Goal: Task Accomplishment & Management: Use online tool/utility

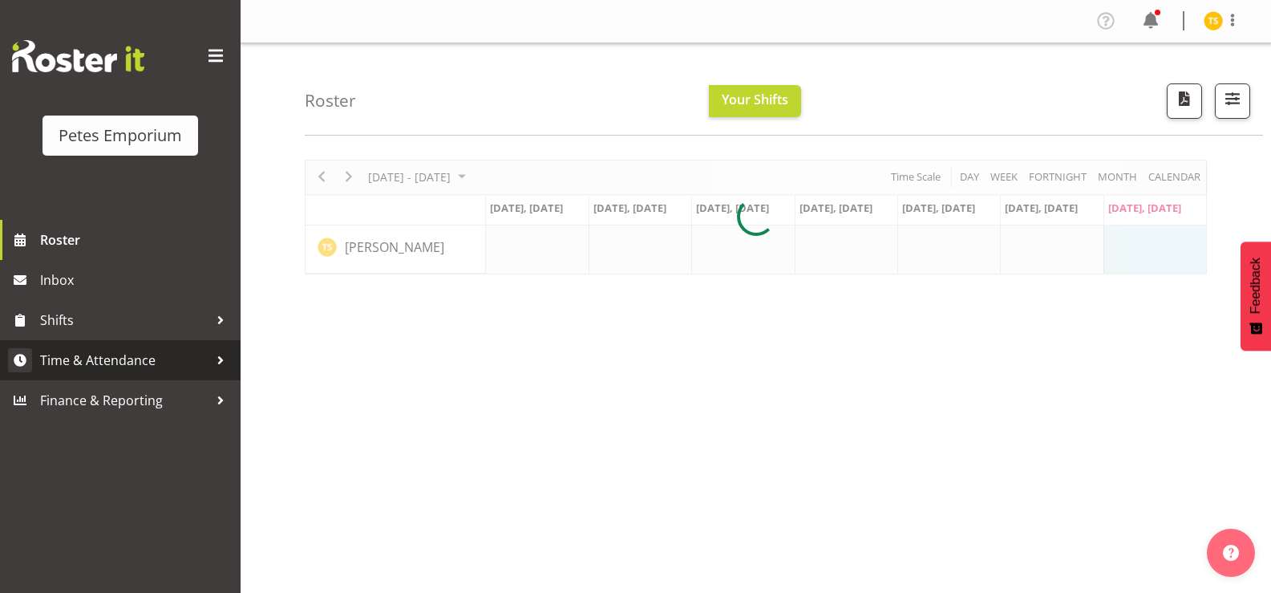
click at [79, 358] on span "Time & Attendance" at bounding box center [124, 360] width 168 height 24
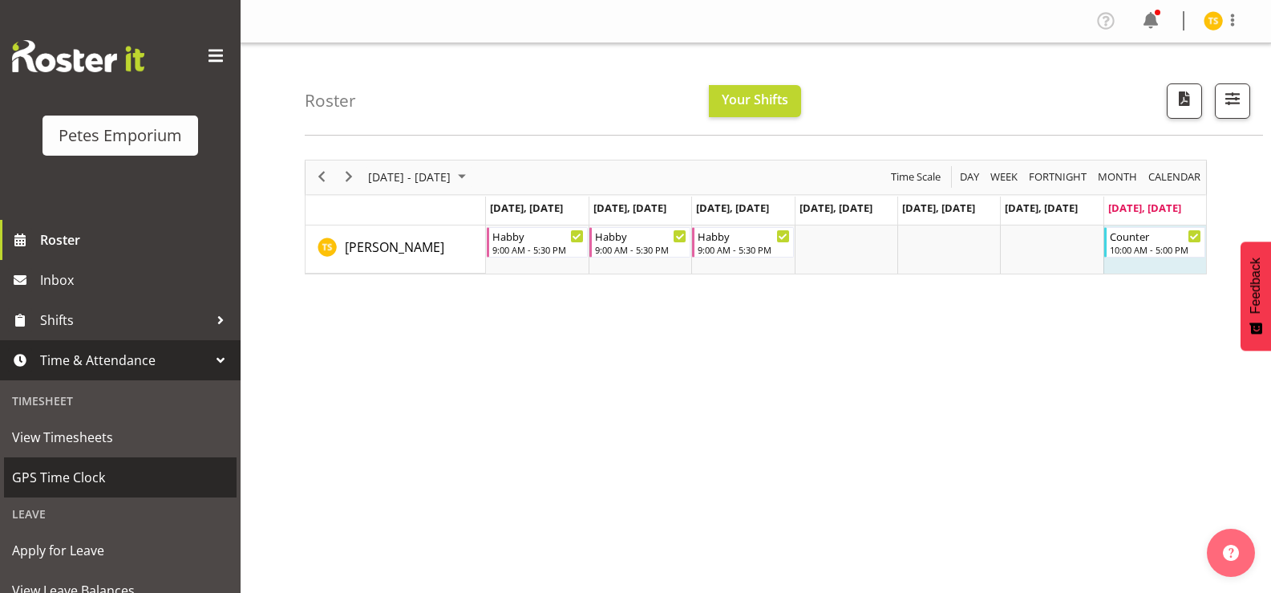
click at [55, 484] on span "GPS Time Clock" at bounding box center [120, 477] width 217 height 24
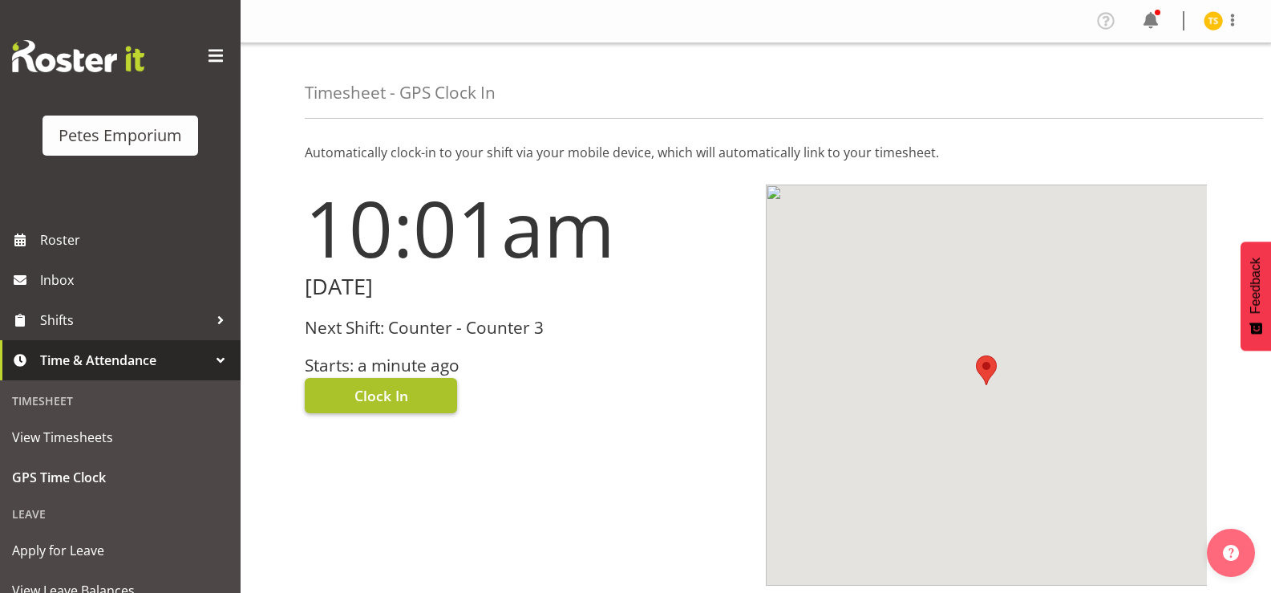
click at [363, 402] on span "Clock In" at bounding box center [381, 395] width 54 height 21
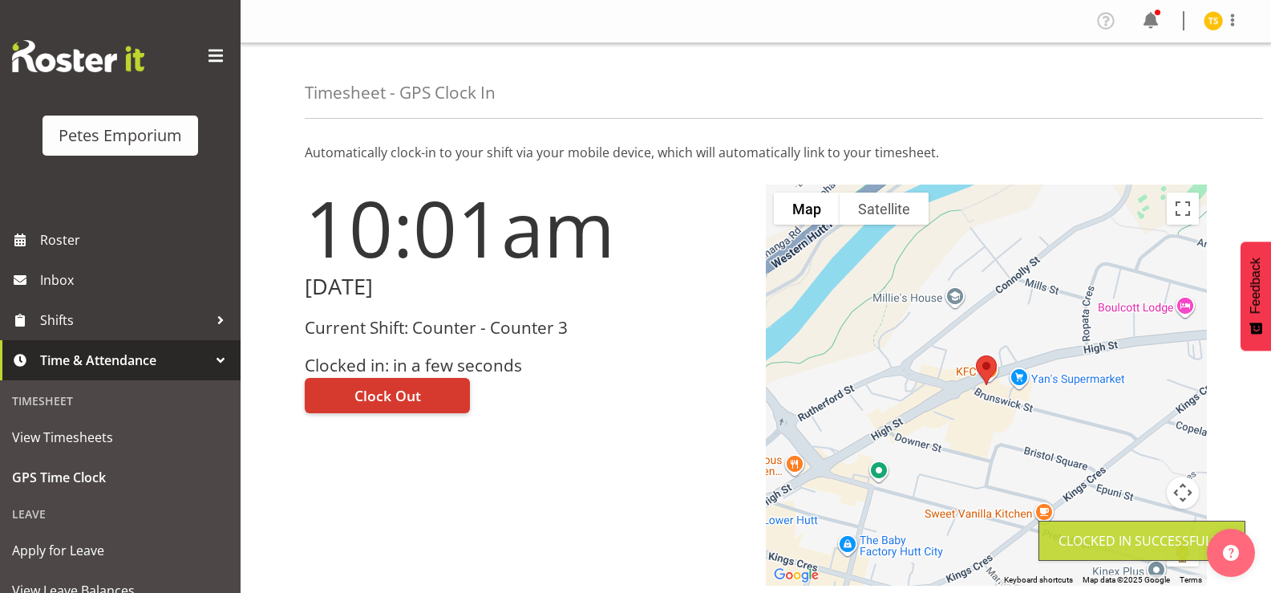
click at [1213, 19] on img at bounding box center [1213, 20] width 19 height 19
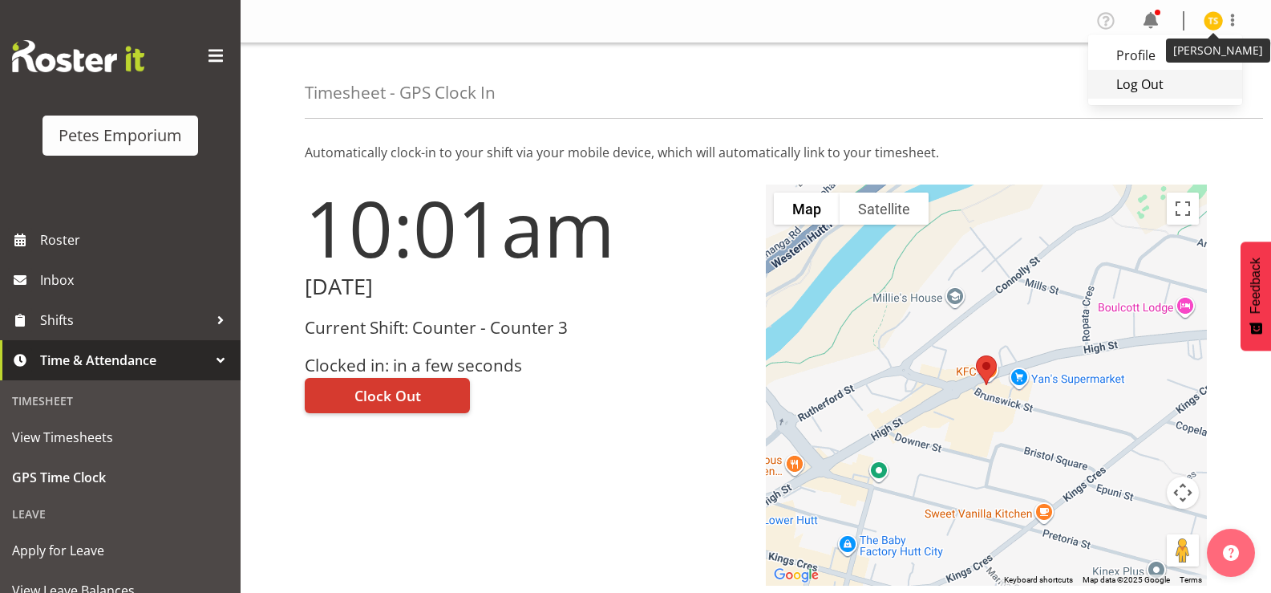
click at [1161, 91] on link "Log Out" at bounding box center [1165, 84] width 154 height 29
